Goal: Task Accomplishment & Management: Use online tool/utility

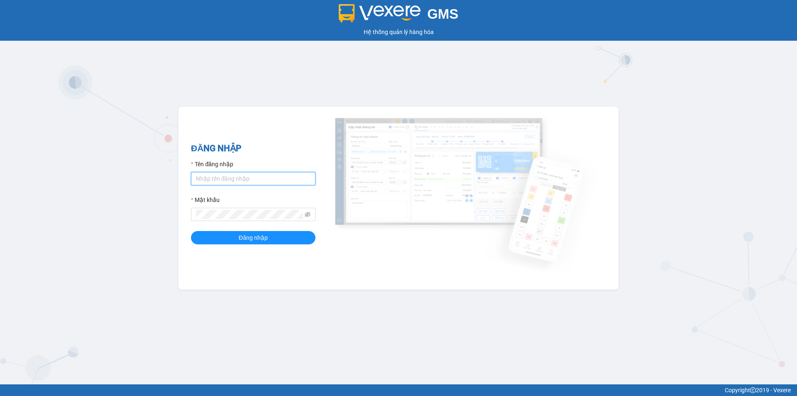
click at [289, 174] on input "Tên đăng nhập" at bounding box center [253, 178] width 125 height 13
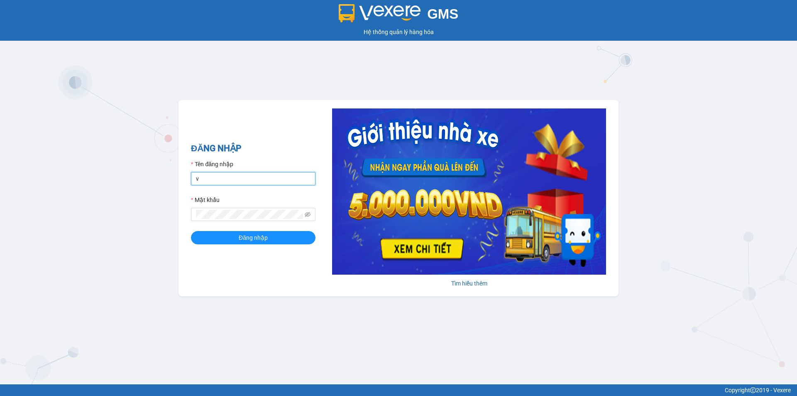
type input "vinhthuyen.namhailimo"
click at [191, 231] on button "Đăng nhập" at bounding box center [253, 237] width 125 height 13
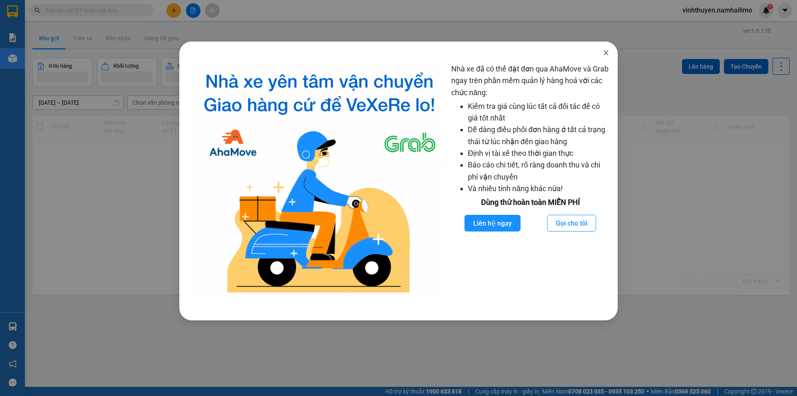
click at [604, 50] on icon "close" at bounding box center [606, 52] width 7 height 7
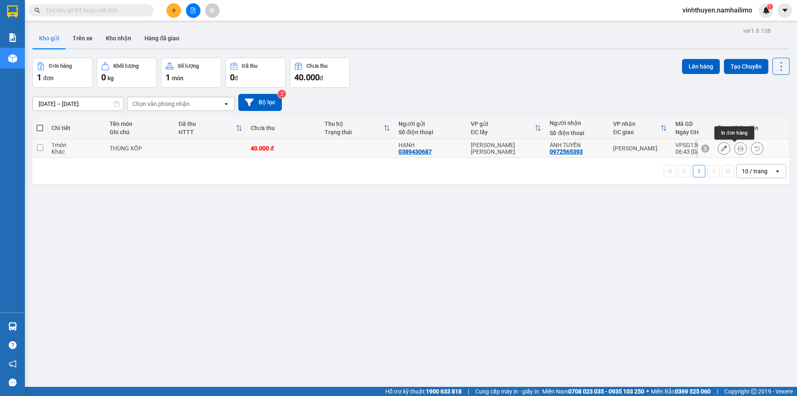
click at [738, 149] on icon at bounding box center [741, 148] width 6 height 6
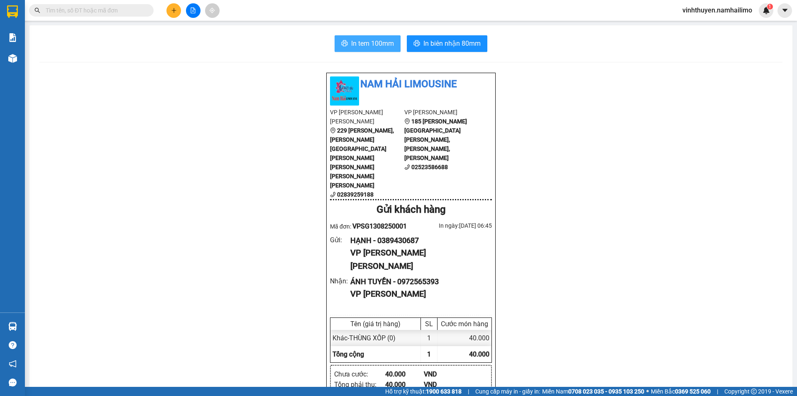
click at [342, 49] on button "In tem 100mm" at bounding box center [368, 43] width 66 height 17
